Goal: Information Seeking & Learning: Learn about a topic

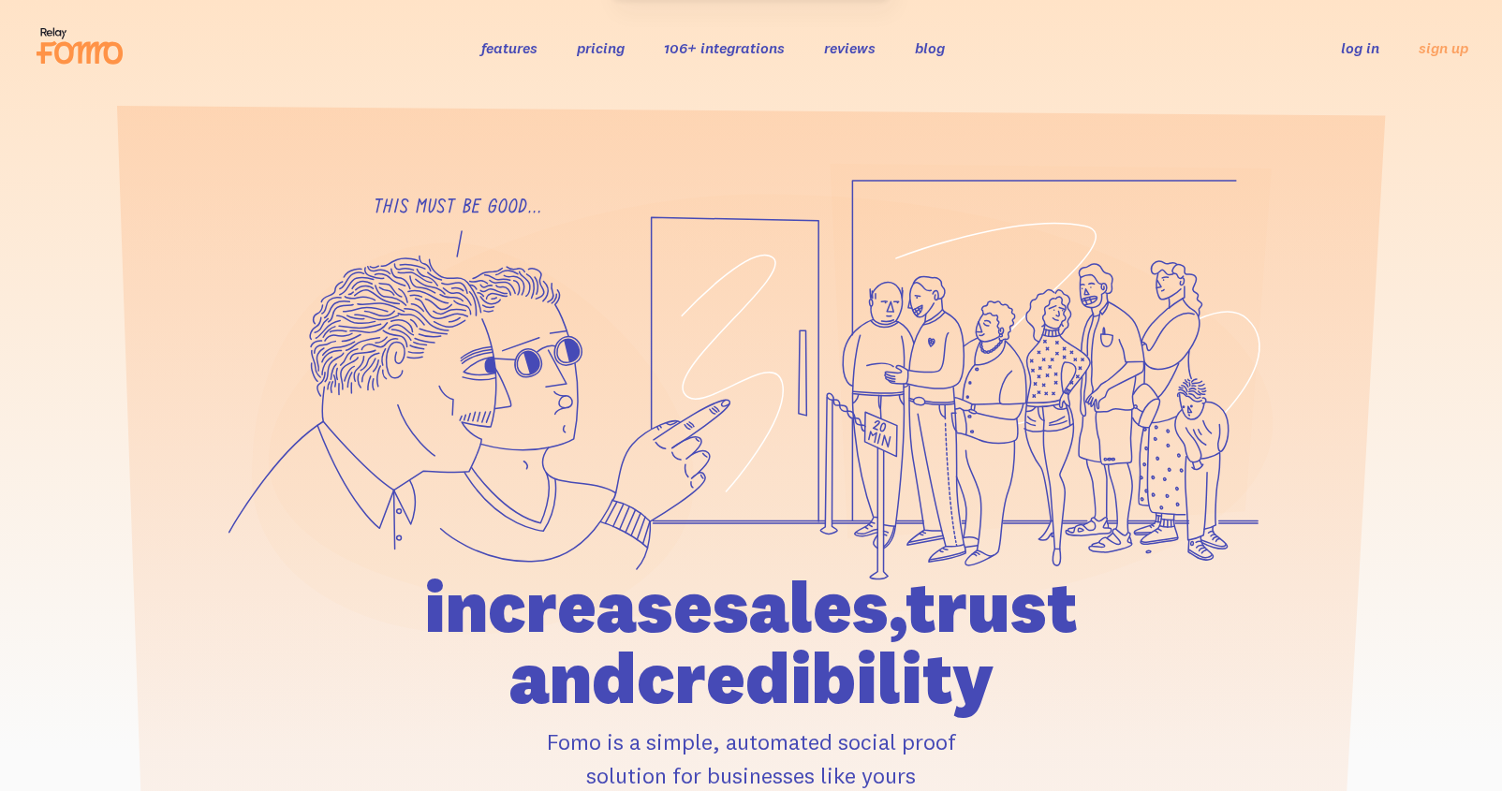
click at [709, 50] on link "106+ integrations" at bounding box center [724, 47] width 121 height 19
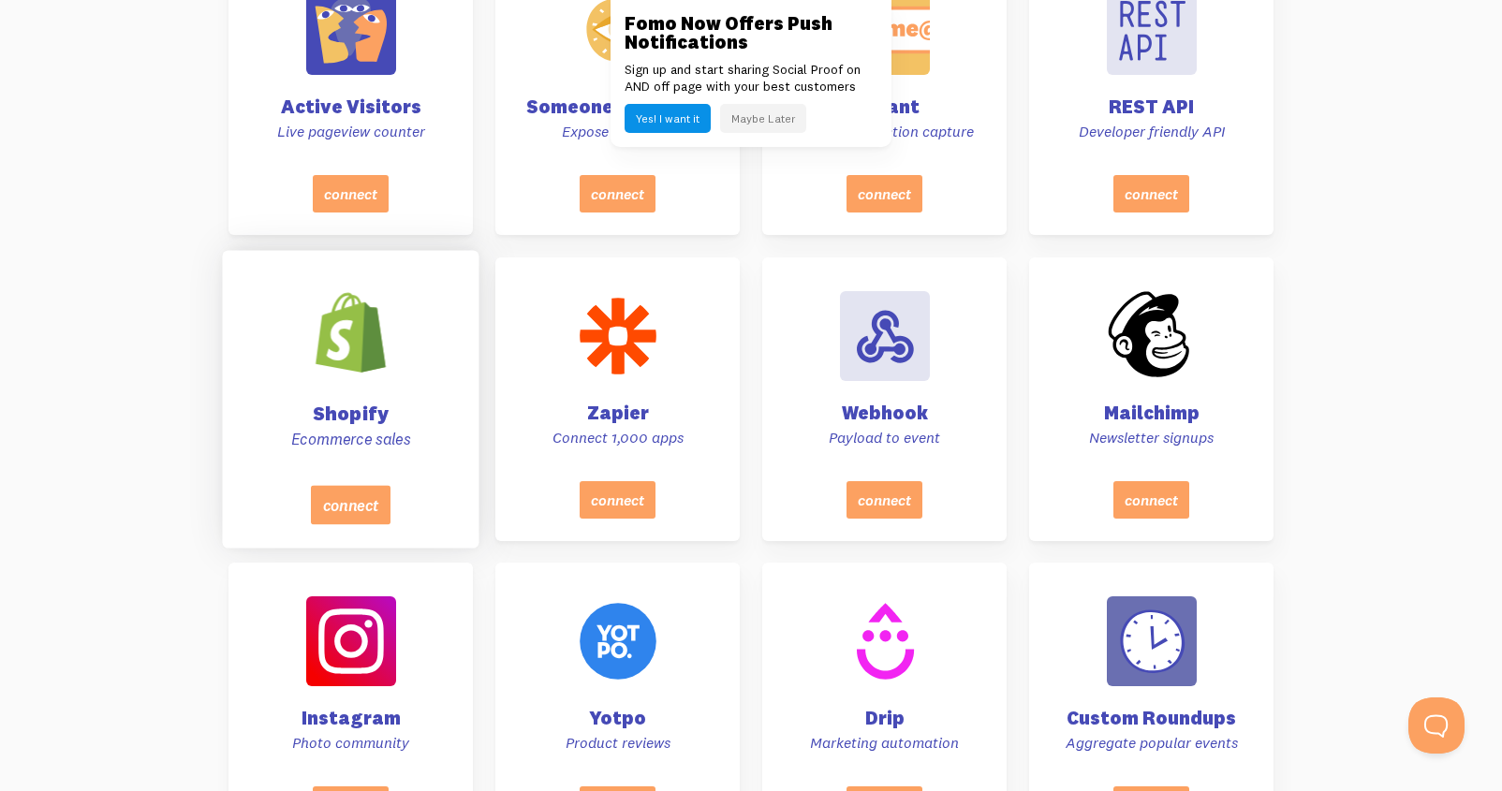
scroll to position [799, 0]
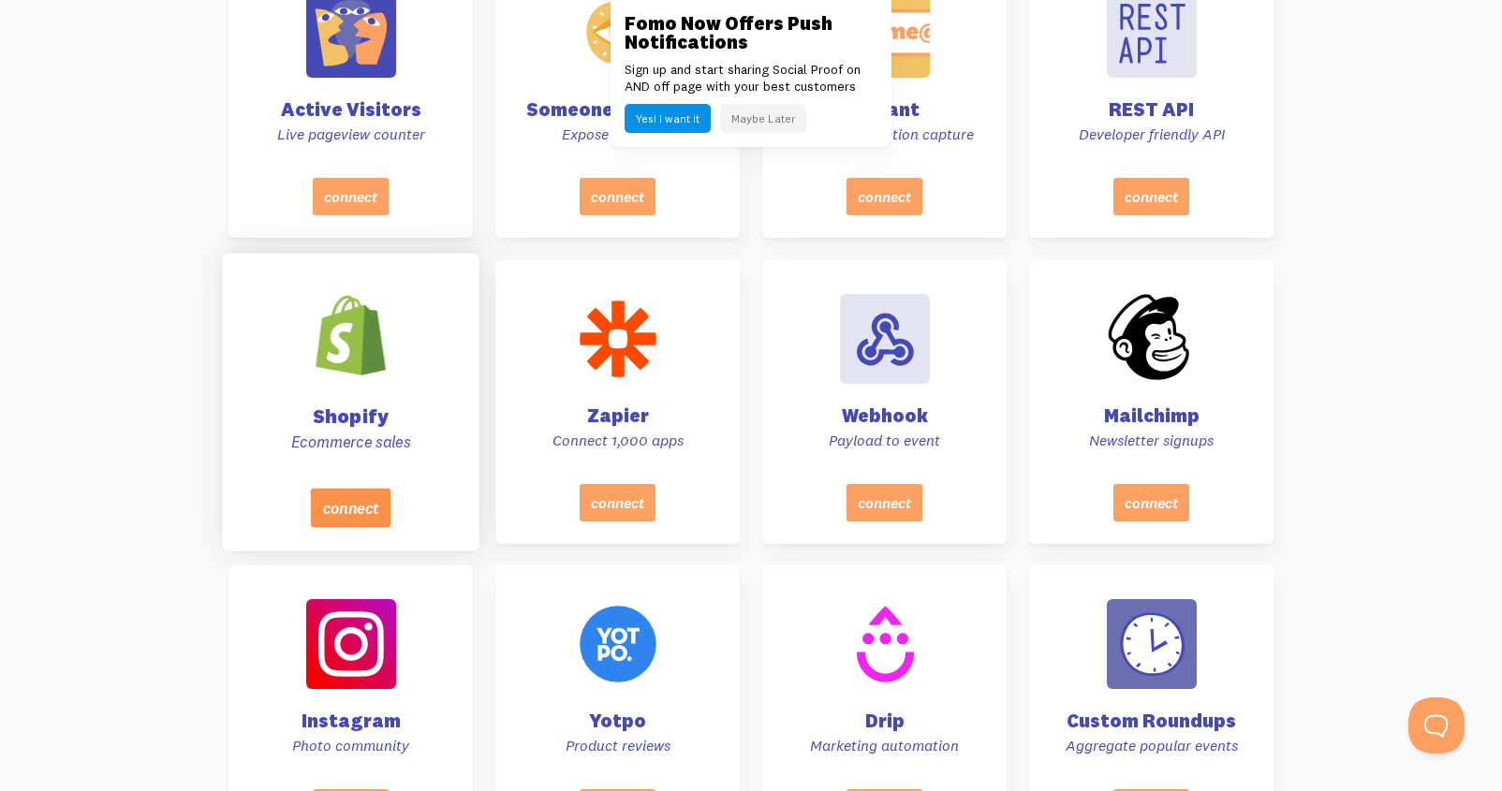
click at [348, 504] on button "connect" at bounding box center [351, 507] width 80 height 39
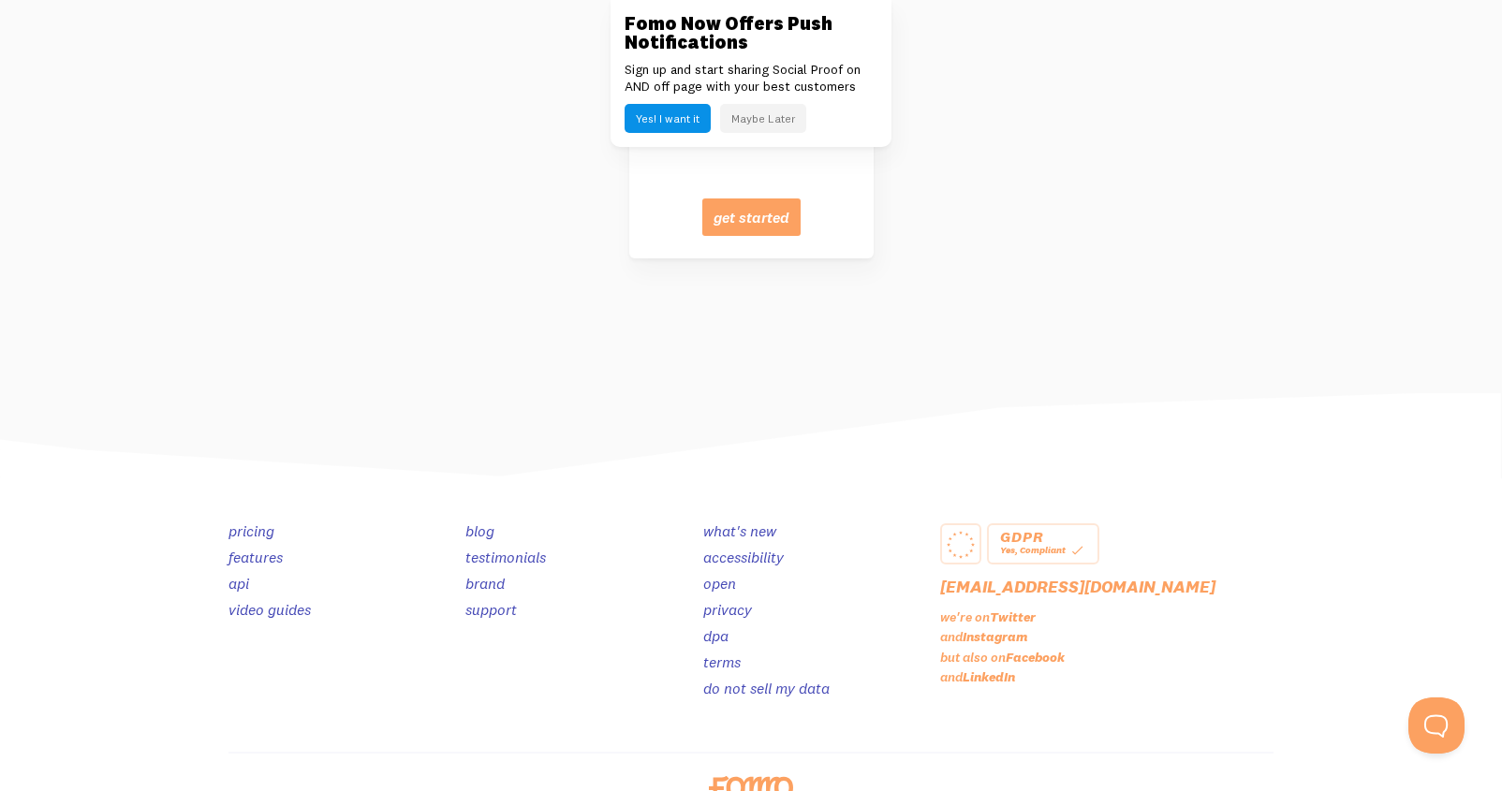
scroll to position [9421, 0]
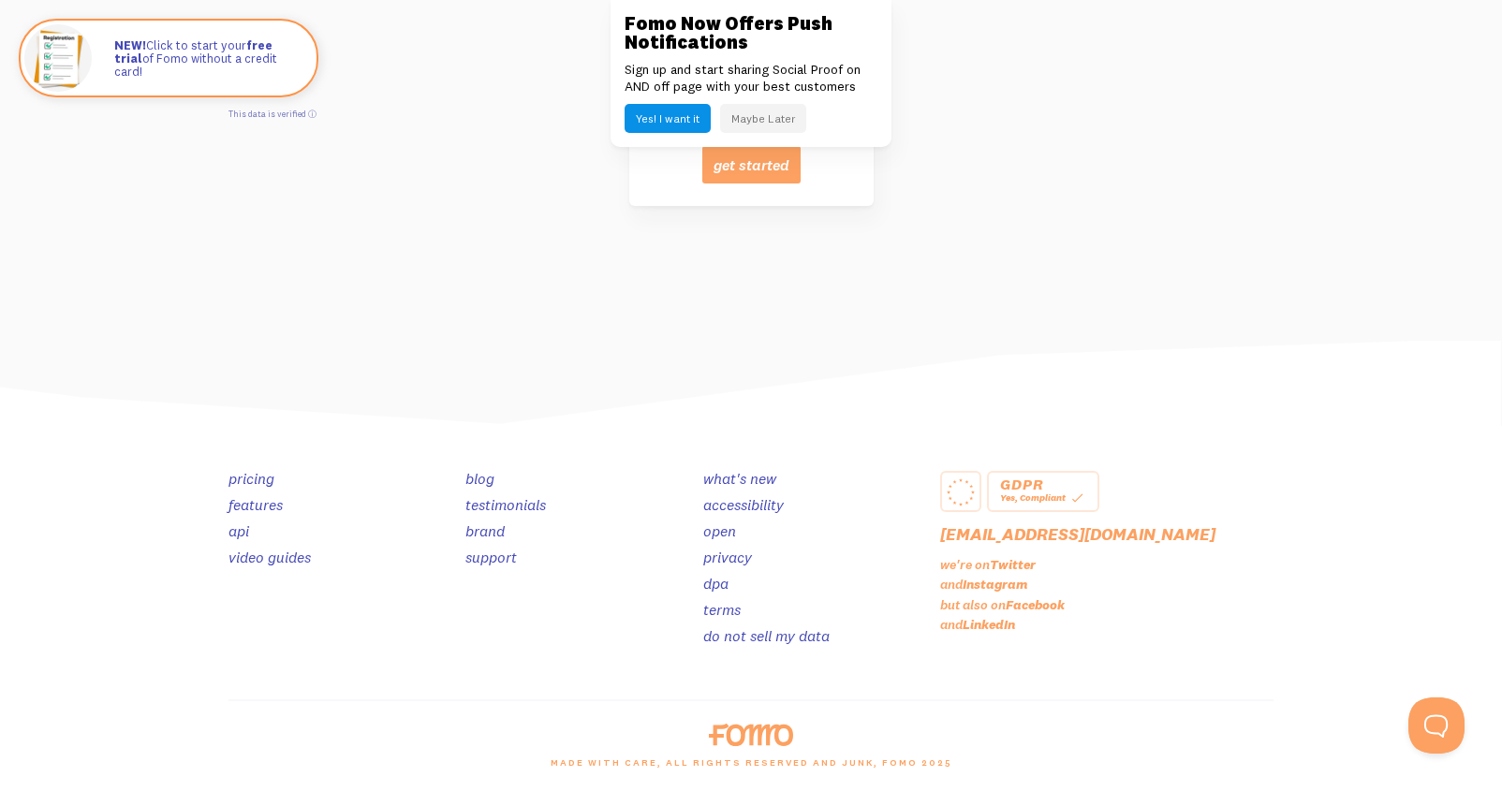
click at [722, 532] on link "open" at bounding box center [719, 531] width 33 height 19
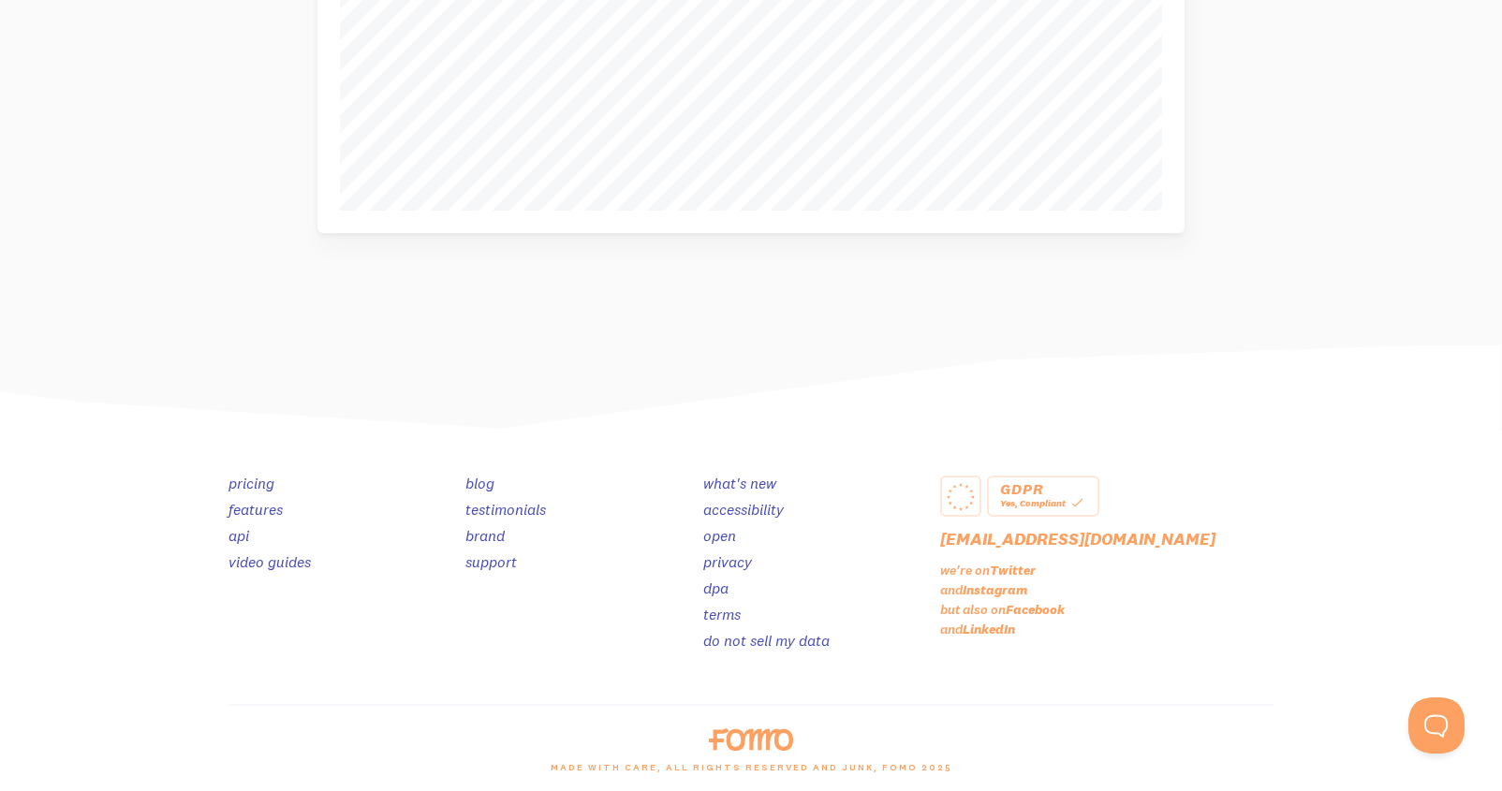
scroll to position [880, 0]
click at [487, 532] on link "brand" at bounding box center [485, 531] width 39 height 19
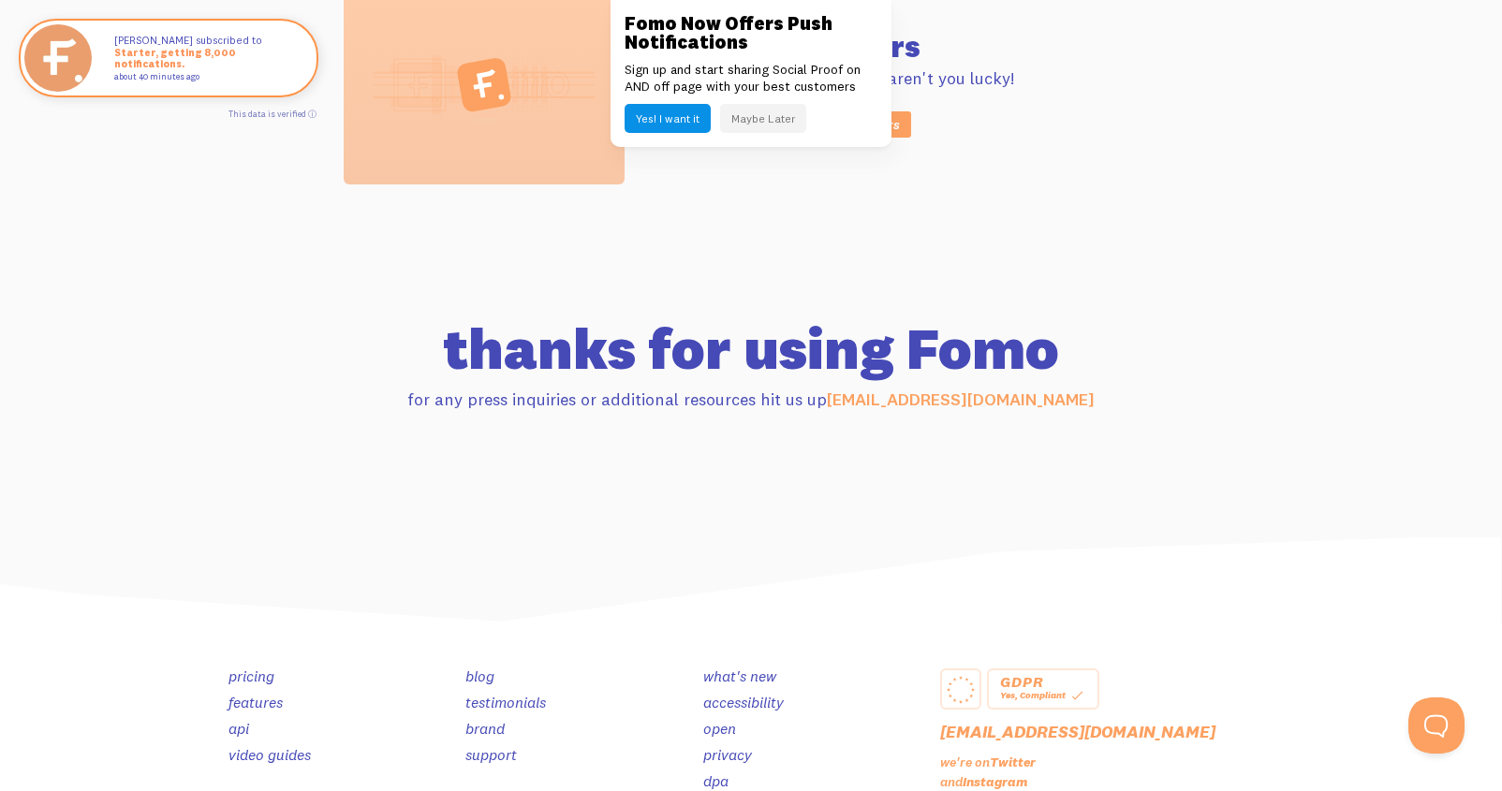
scroll to position [1860, 0]
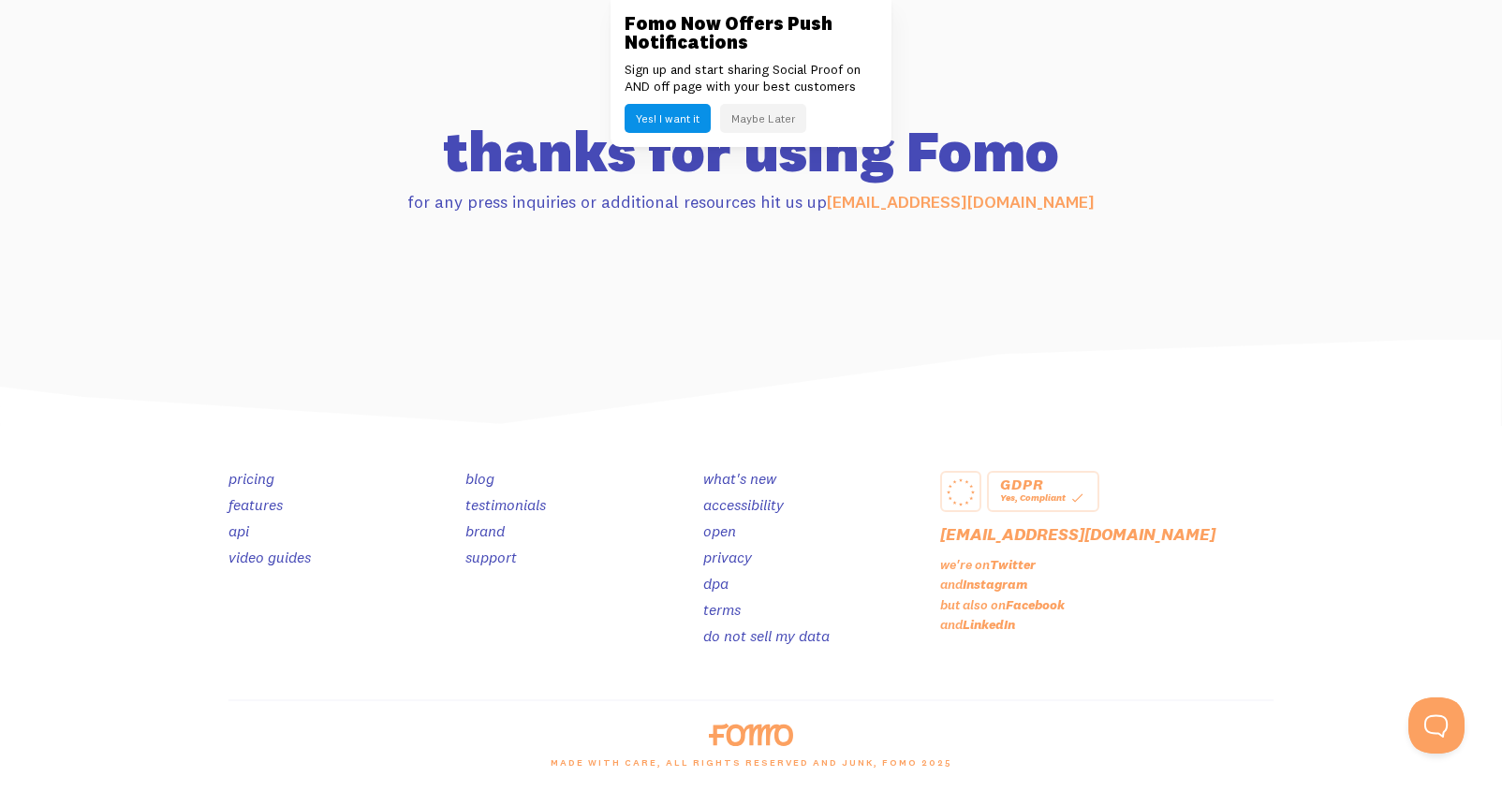
click at [250, 478] on link "pricing" at bounding box center [252, 478] width 46 height 19
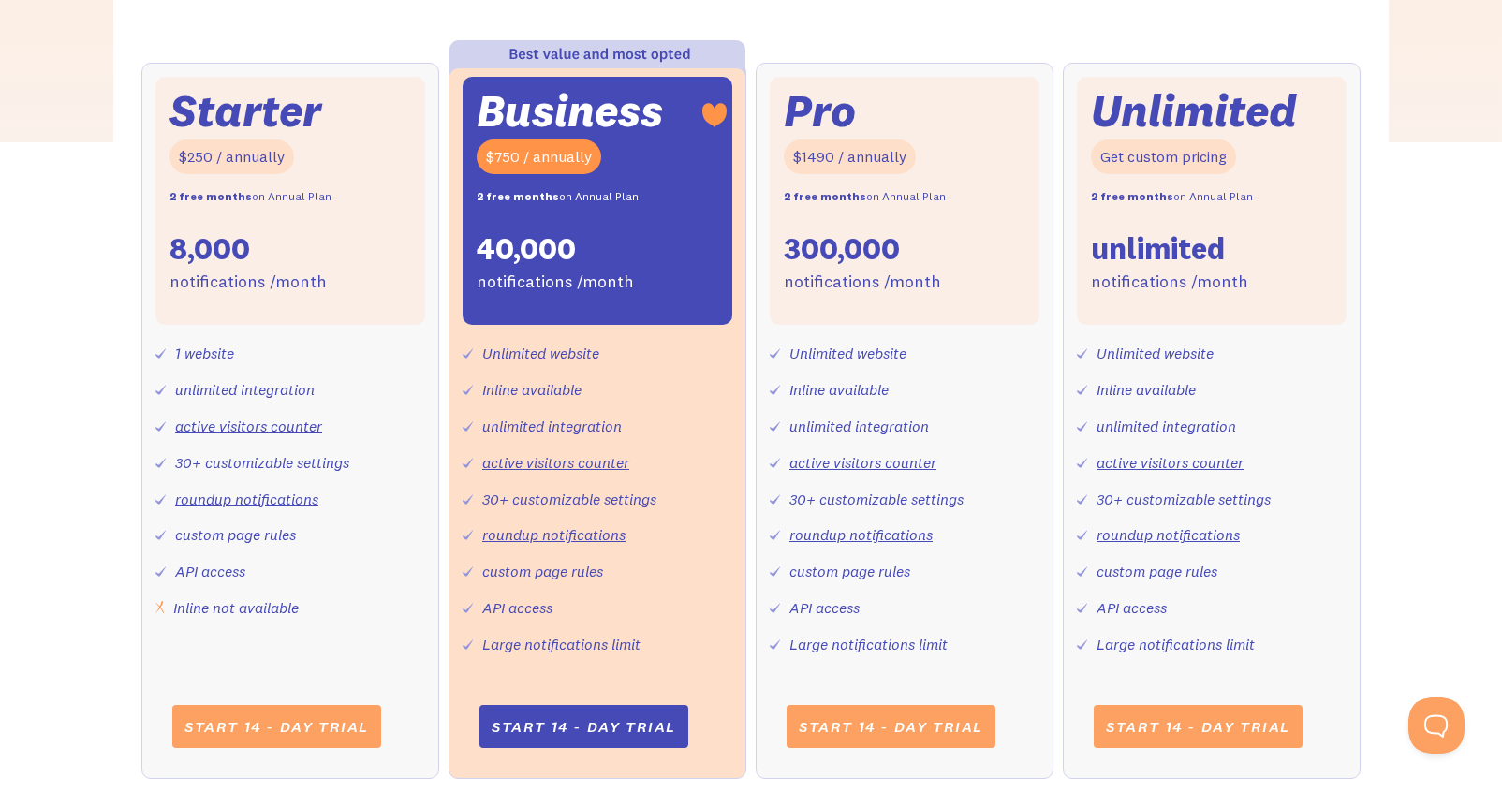
scroll to position [702, 0]
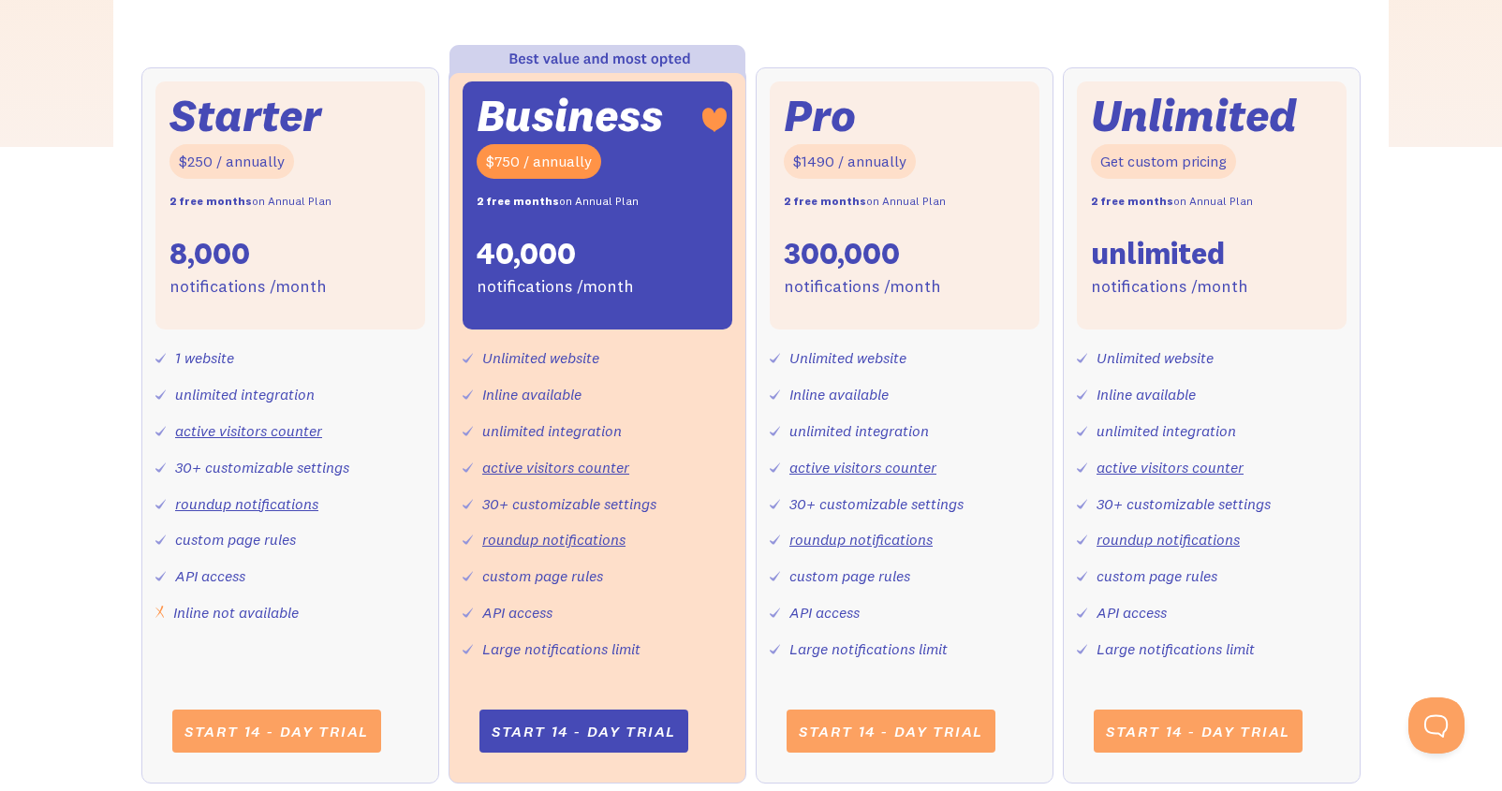
click at [260, 431] on link "active visitors counter" at bounding box center [248, 431] width 147 height 19
click at [295, 430] on link "active visitors counter" at bounding box center [248, 431] width 147 height 19
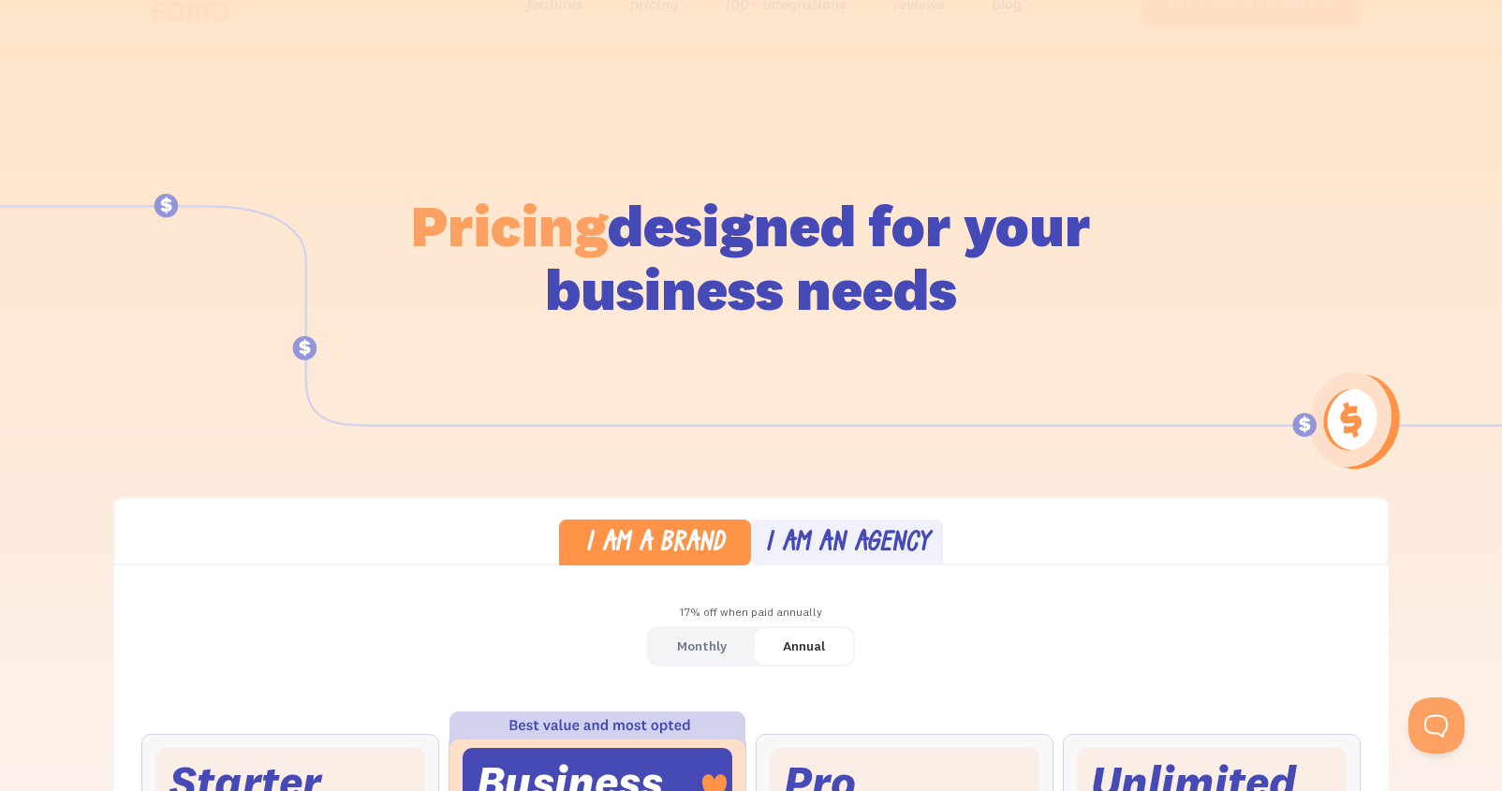
scroll to position [0, 0]
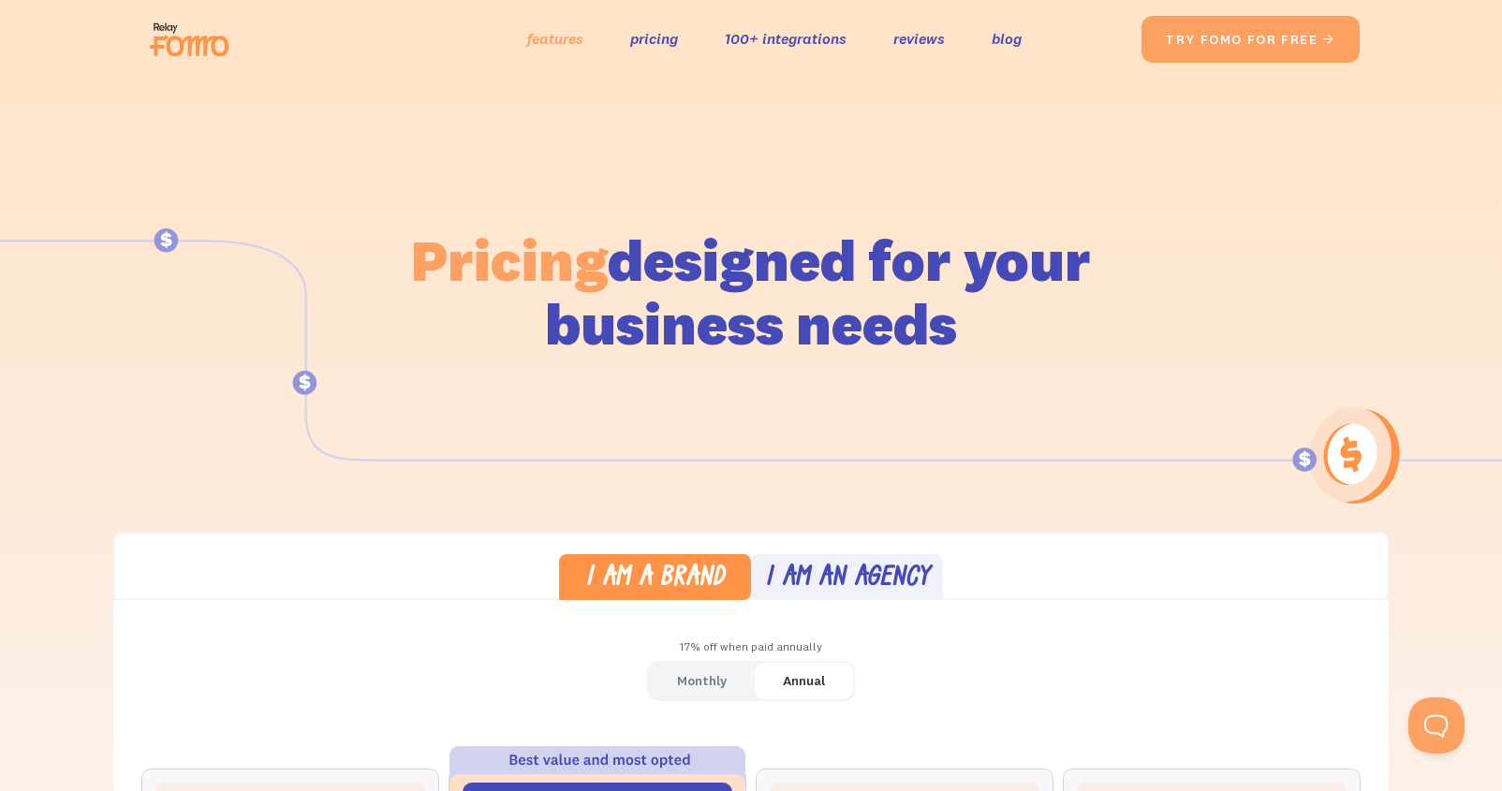
click at [540, 36] on link "features" at bounding box center [555, 38] width 56 height 27
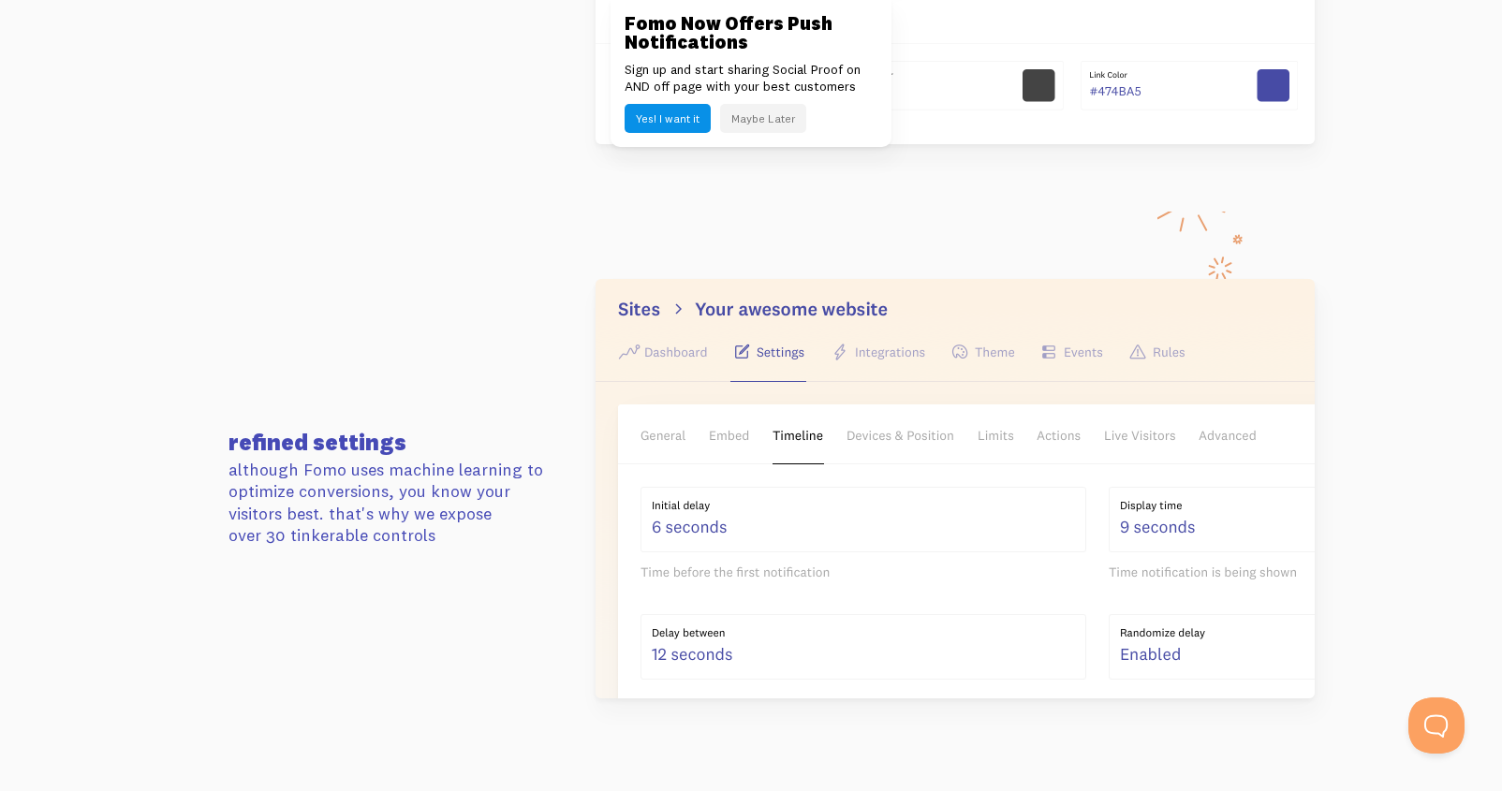
scroll to position [2719, 0]
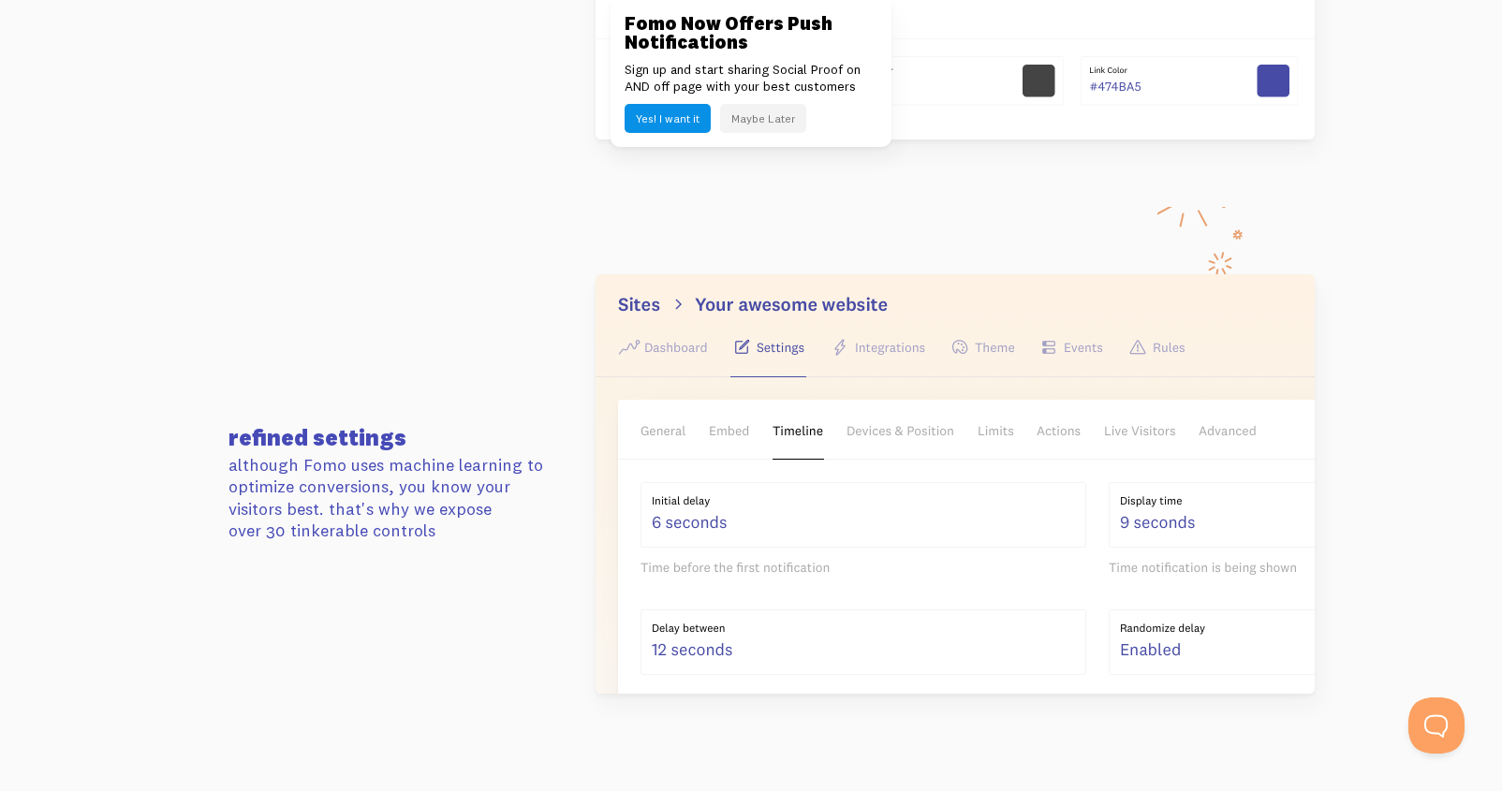
click at [1079, 350] on img at bounding box center [955, 484] width 719 height 420
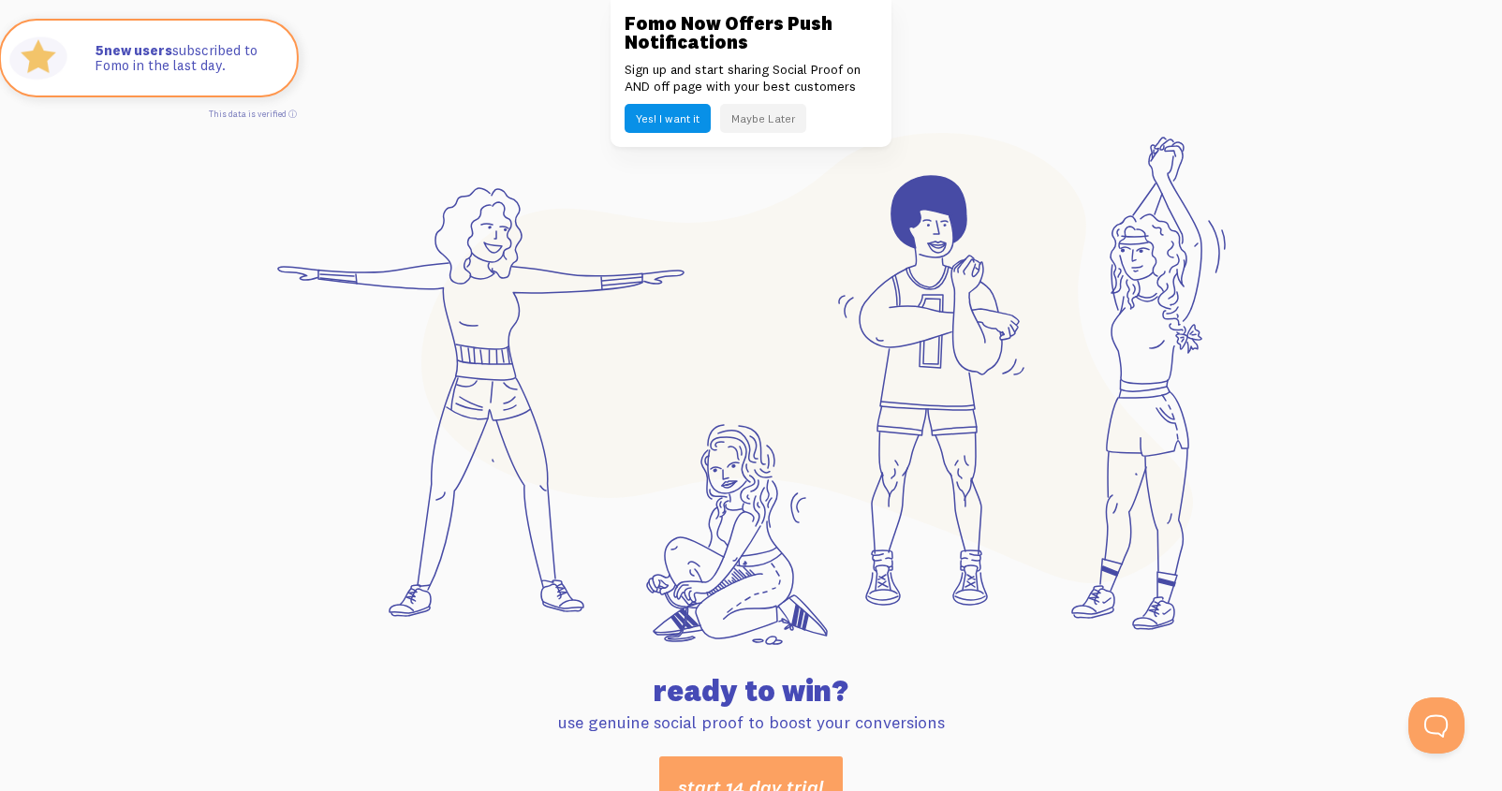
scroll to position [9432, 0]
